Goal: Check status: Check status

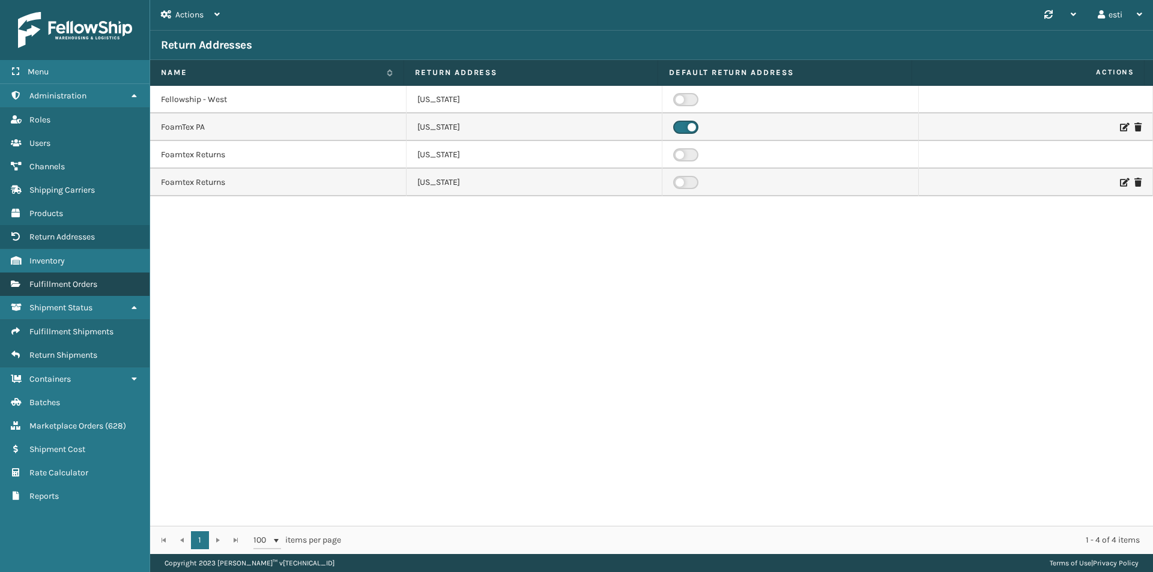
click at [88, 286] on span "Fulfillment Orders" at bounding box center [63, 284] width 68 height 10
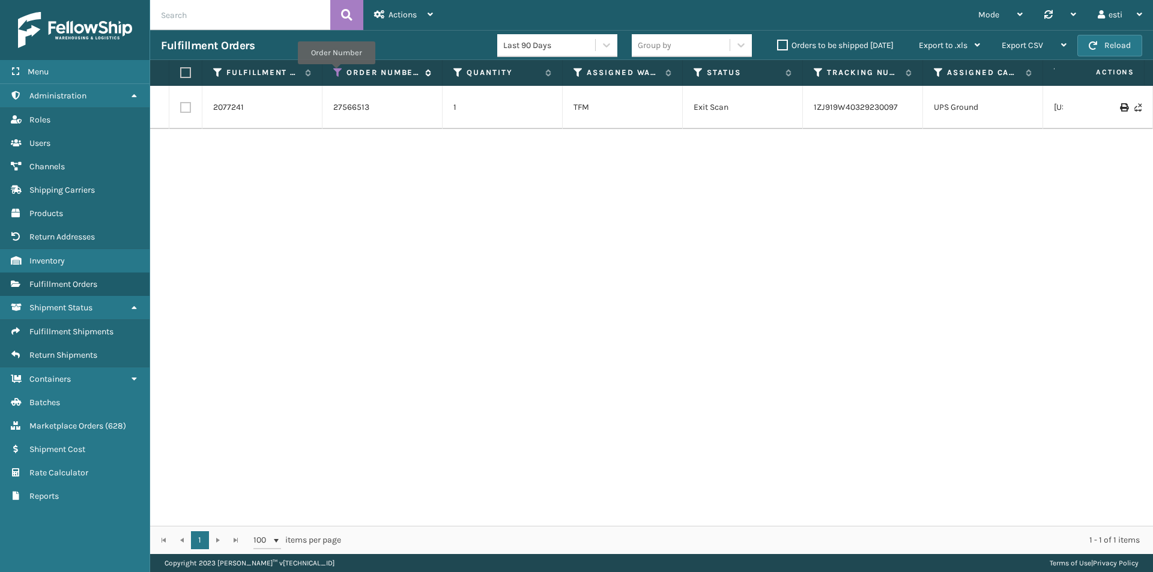
click at [336, 73] on icon at bounding box center [338, 72] width 10 height 11
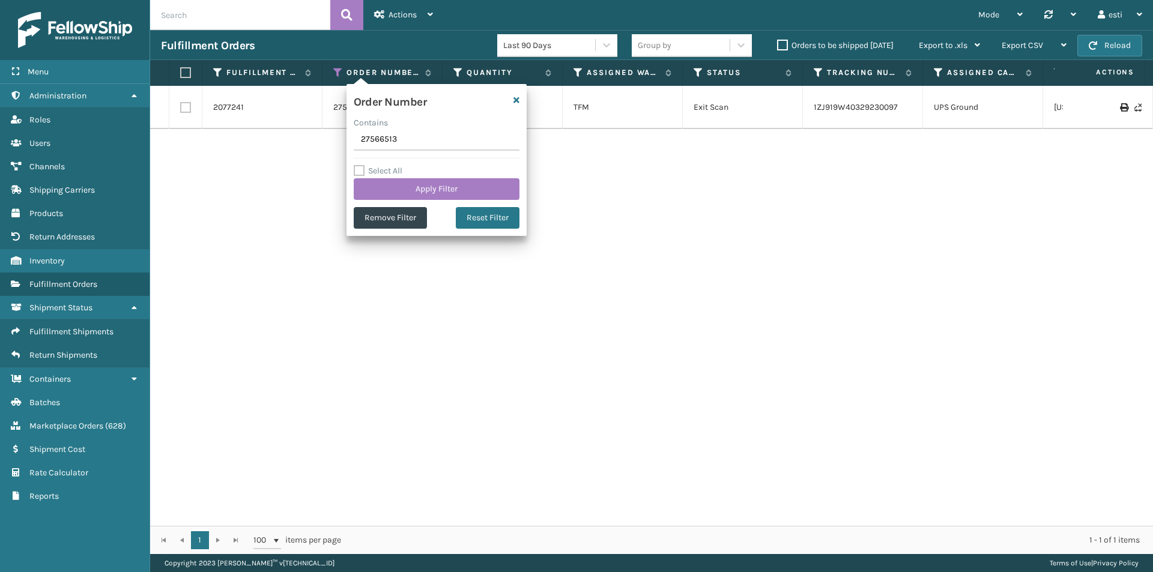
drag, startPoint x: 434, startPoint y: 138, endPoint x: 322, endPoint y: 138, distance: 111.1
click at [322, 138] on section "Fulfillment Orders Last 90 Days Group by Orders to be shipped [DATE] Export to …" at bounding box center [651, 292] width 1003 height 524
type input "24932049"
click at [446, 189] on button "Apply Filter" at bounding box center [437, 189] width 166 height 22
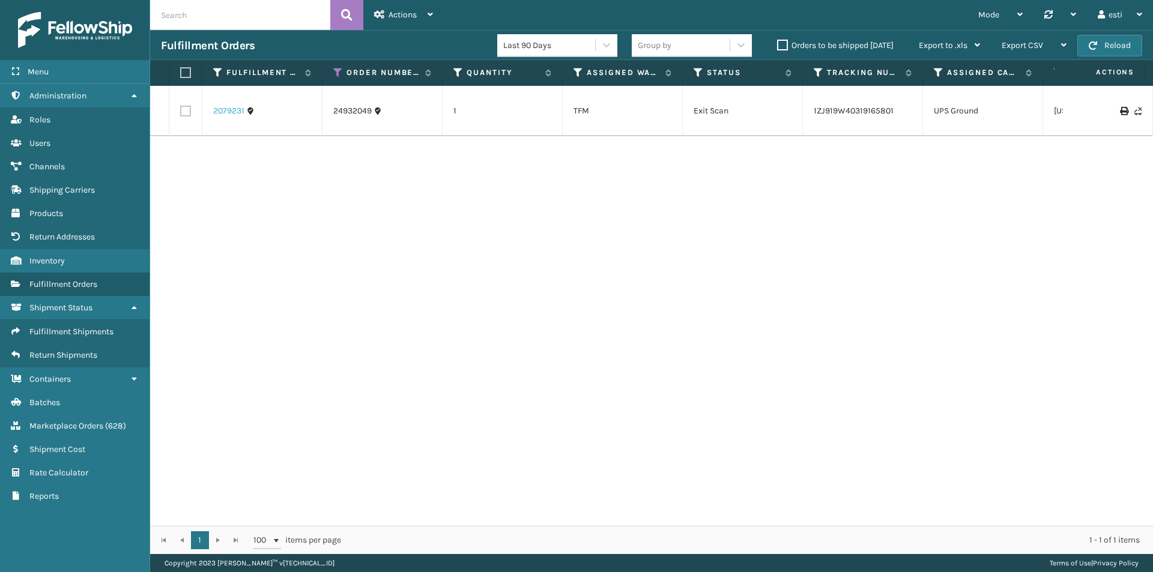
click at [225, 114] on link "2079231" at bounding box center [228, 111] width 31 height 12
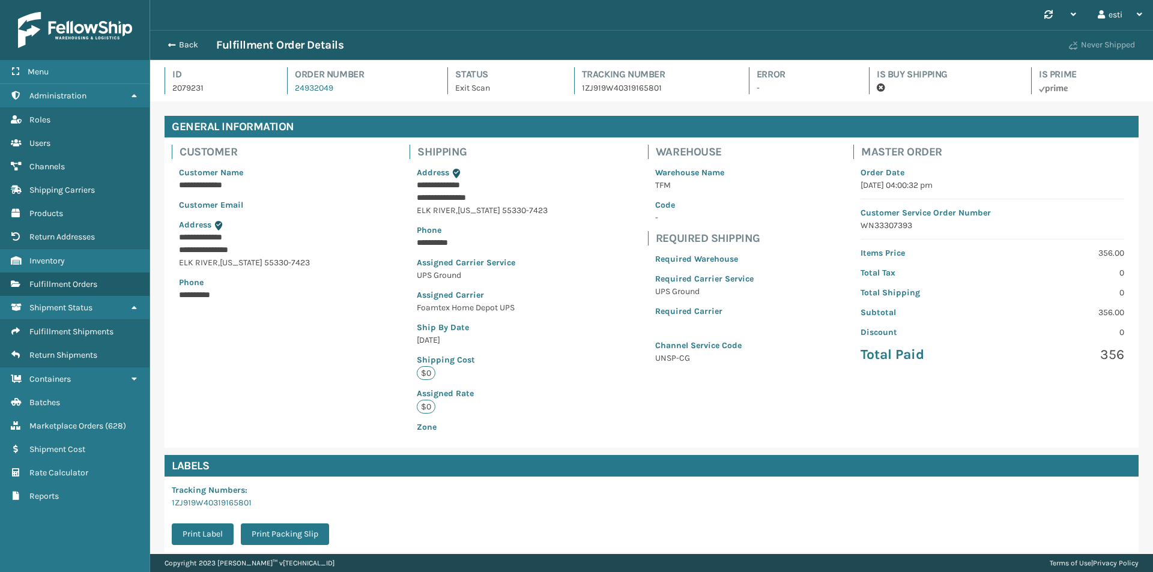
click at [1097, 44] on button "Never Shipped" at bounding box center [1102, 45] width 80 height 24
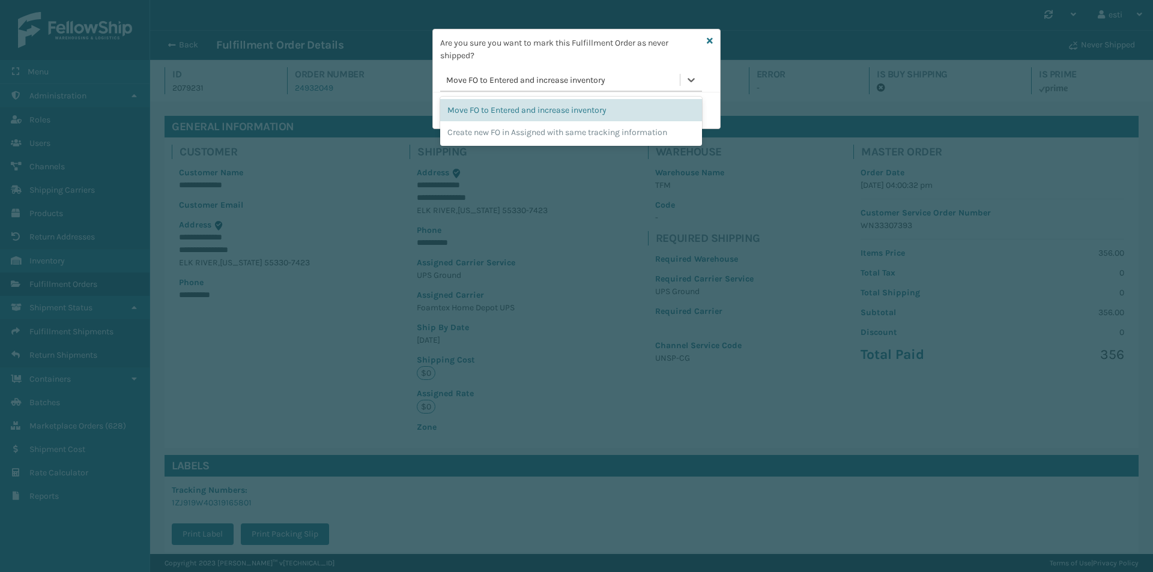
click at [537, 85] on div "Move FO to Entered and increase inventory" at bounding box center [563, 80] width 235 height 13
click at [519, 131] on div "Create new FO in Assigned with same tracking information" at bounding box center [571, 132] width 262 height 22
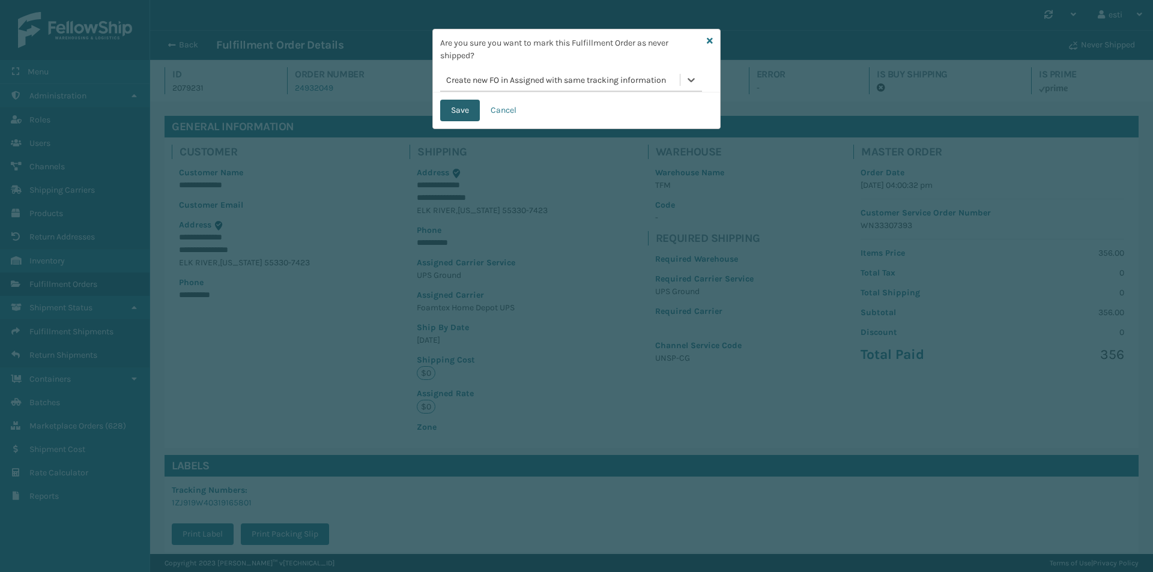
click at [458, 109] on button "Save" at bounding box center [460, 111] width 40 height 22
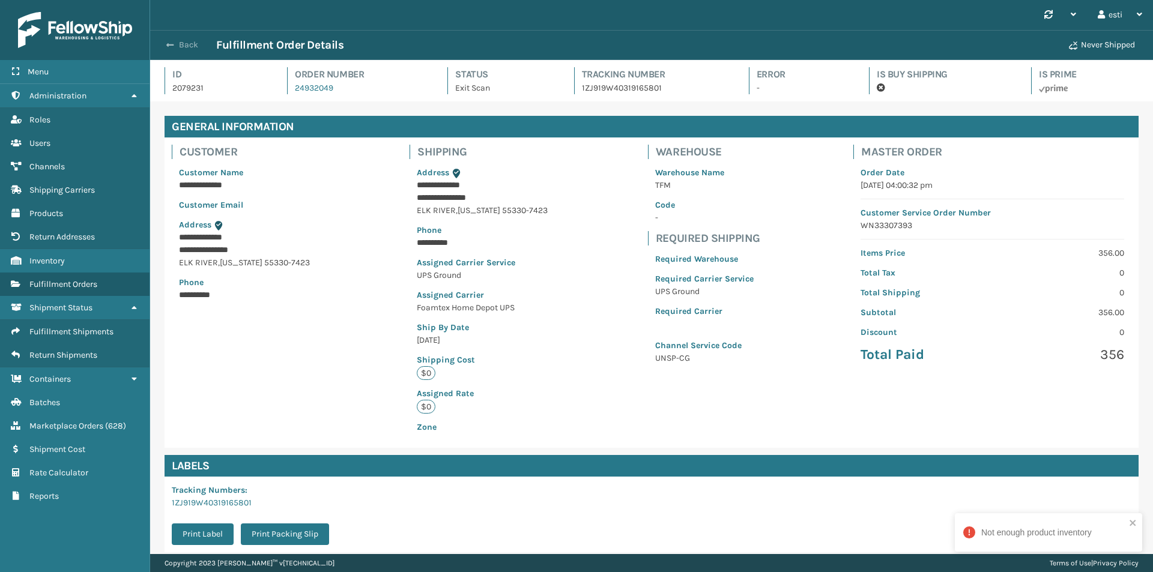
click at [172, 47] on span "button" at bounding box center [169, 45] width 7 height 8
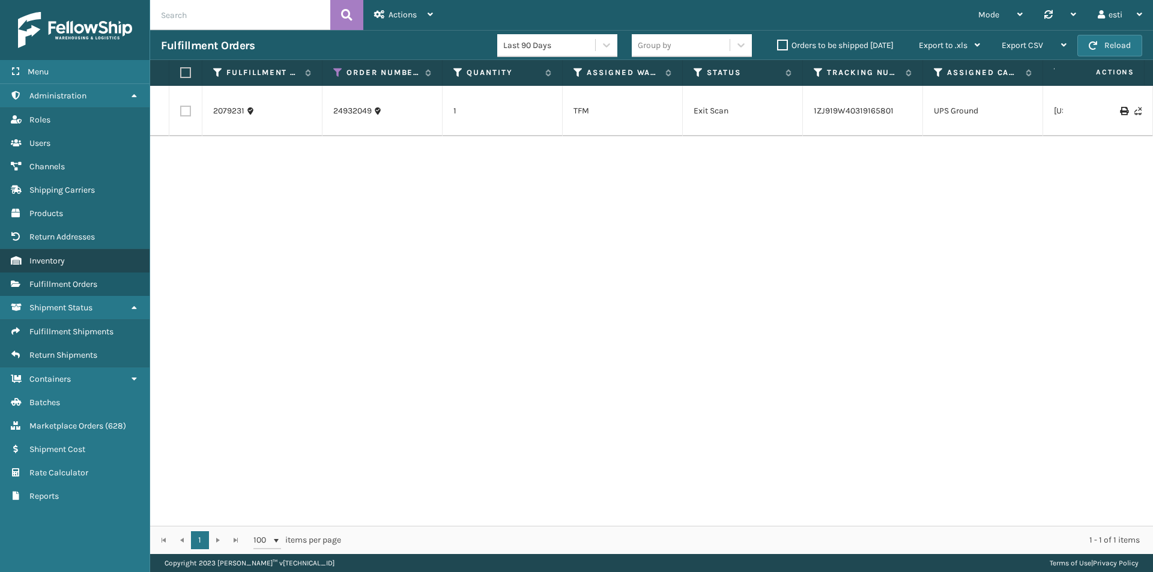
click at [32, 264] on span "Inventory" at bounding box center [46, 261] width 35 height 10
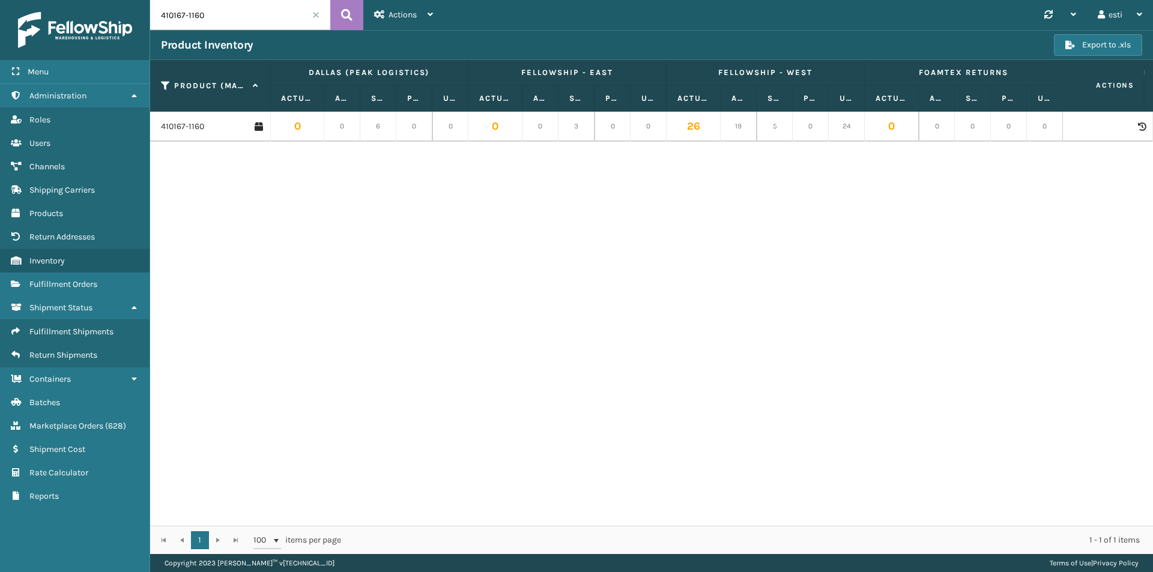
click at [219, 14] on input "410167-1160" at bounding box center [240, 15] width 180 height 30
drag, startPoint x: 219, startPoint y: 14, endPoint x: 135, endPoint y: 23, distance: 83.9
click at [135, 0] on div "Menu Administration Roles Users Channels Shipping Carriers Products Return Addr…" at bounding box center [576, 0] width 1153 height 0
type input "413010-1160"
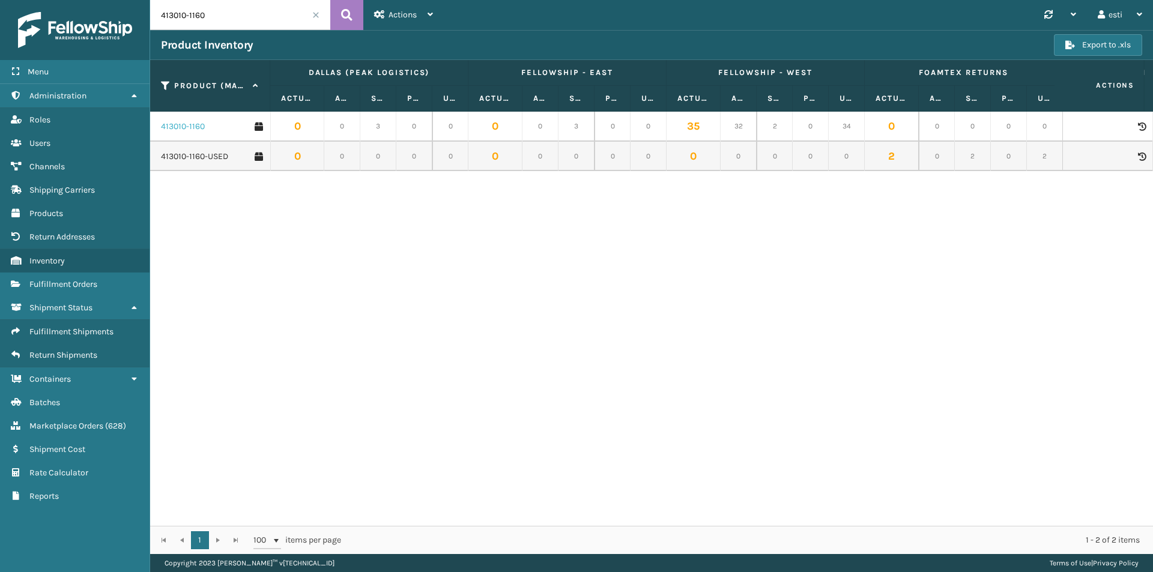
click at [179, 126] on link "413010-1160" at bounding box center [183, 127] width 44 height 12
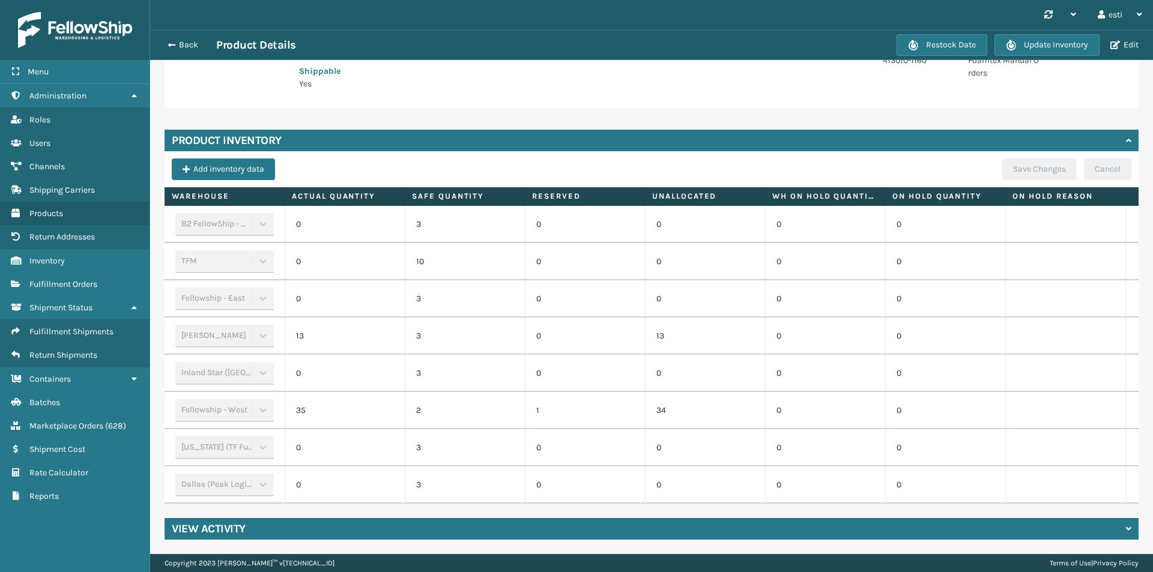
click at [486, 259] on td "10" at bounding box center [465, 261] width 120 height 37
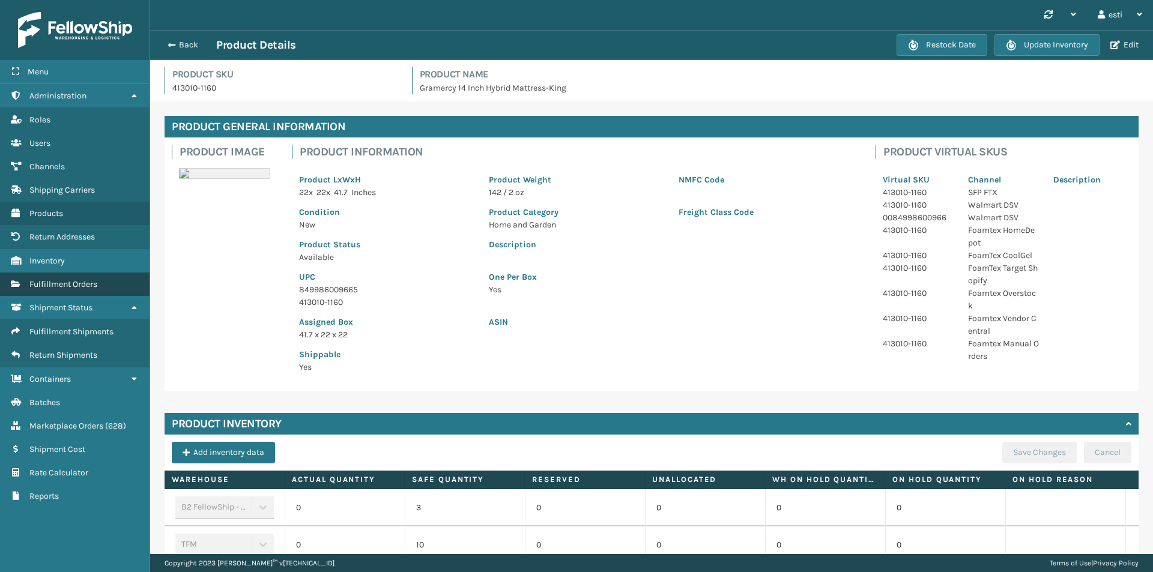
click at [94, 283] on span "Fulfillment Orders" at bounding box center [63, 284] width 68 height 10
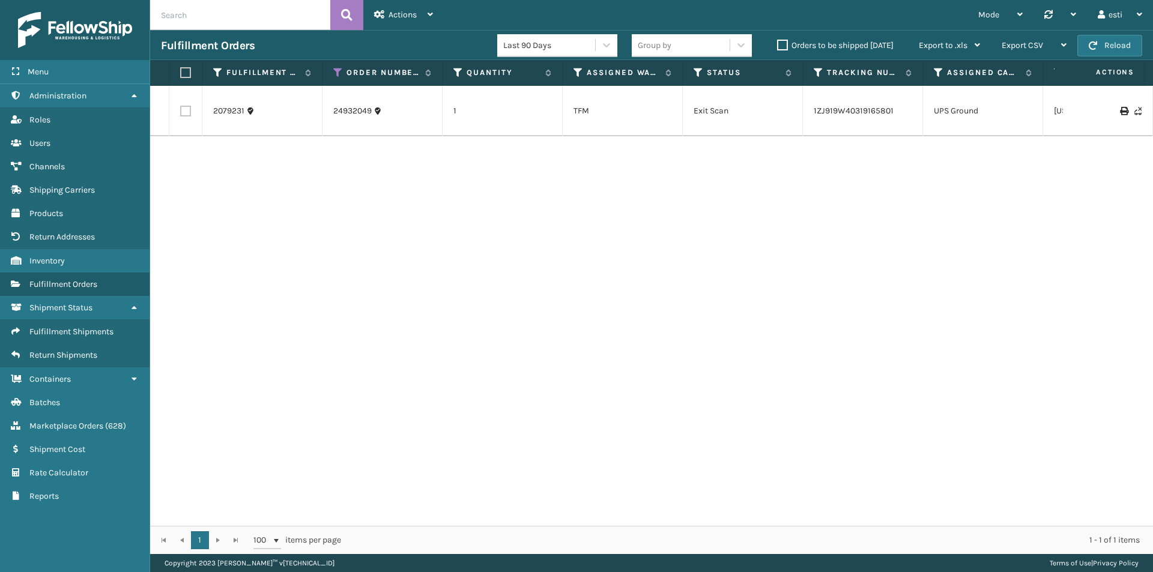
click at [434, 359] on div "2079231 24932049 1 TFM Exit Scan 1ZJ919W40319165801 UPS Ground [US_STATE] Shipp…" at bounding box center [651, 306] width 1003 height 440
click at [235, 113] on link "2079231" at bounding box center [228, 111] width 31 height 12
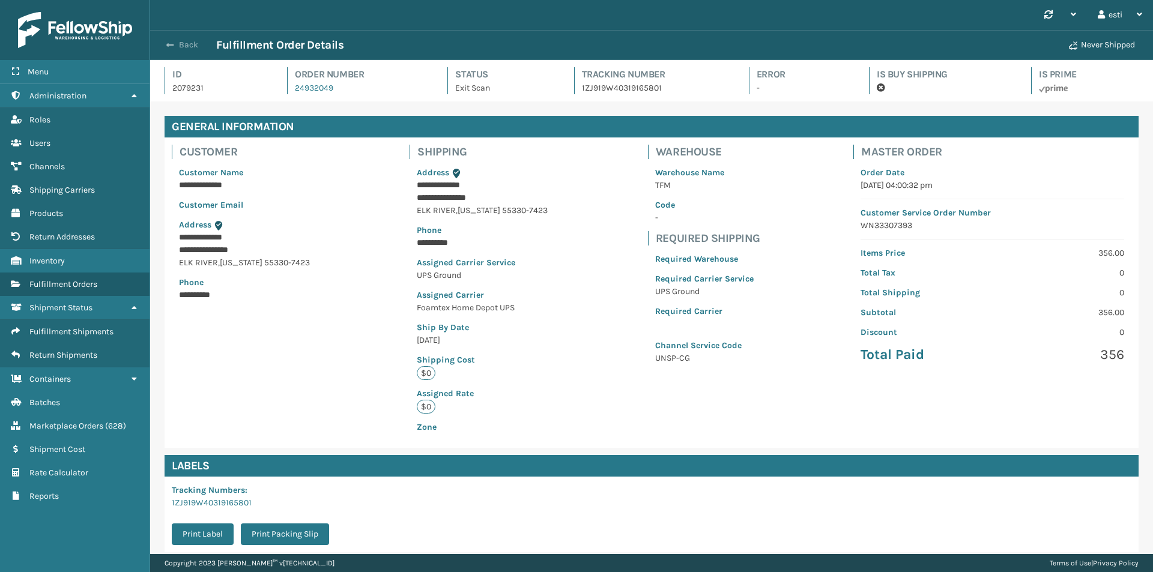
click at [172, 44] on span "button" at bounding box center [169, 45] width 7 height 8
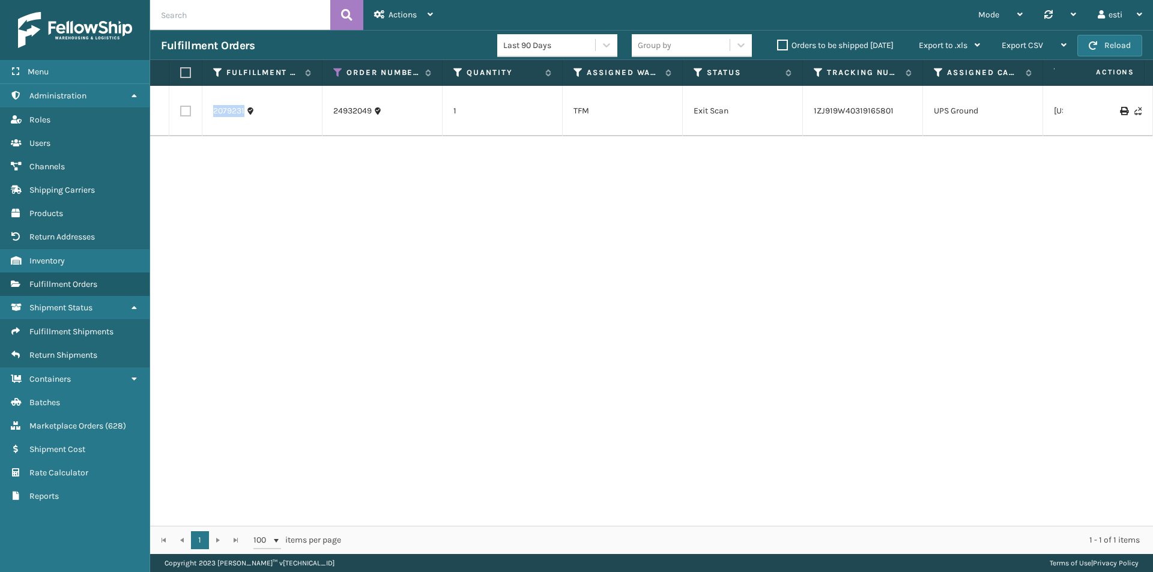
drag, startPoint x: 207, startPoint y: 108, endPoint x: 244, endPoint y: 114, distance: 37.7
click at [244, 114] on td "2079231" at bounding box center [262, 111] width 120 height 50
copy link "2079231"
